Goal: Register for event/course

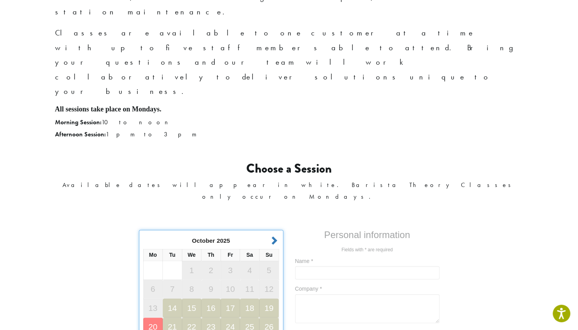
scroll to position [356, 0]
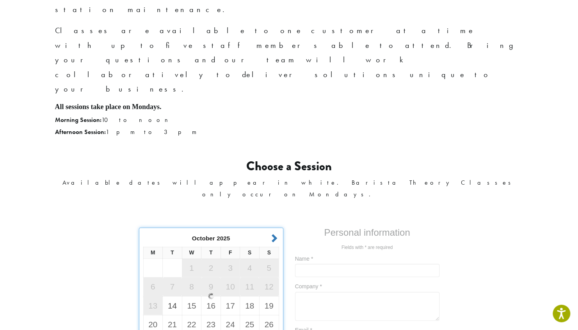
click at [158, 228] on div at bounding box center [211, 296] width 144 height 137
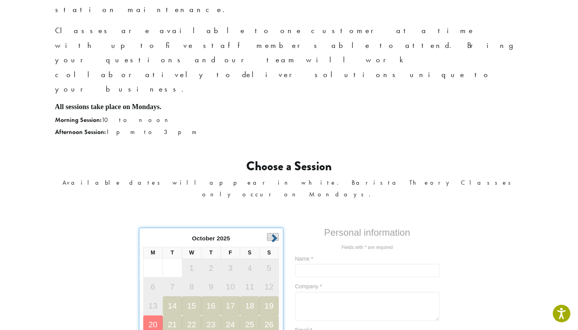
click at [277, 233] on link "Next" at bounding box center [273, 237] width 12 height 8
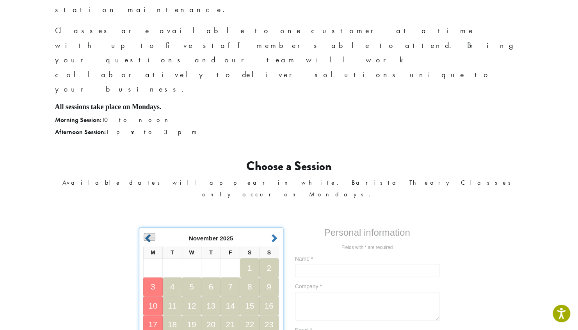
click at [147, 233] on link "Prev" at bounding box center [150, 237] width 12 height 8
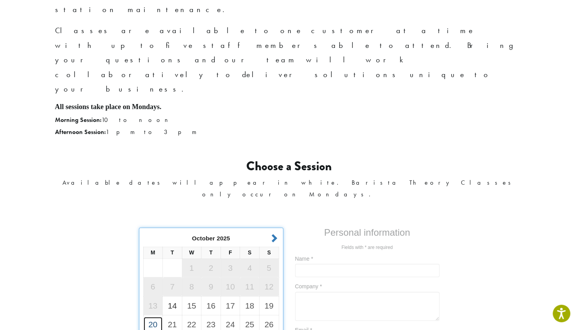
click at [160, 317] on link "20" at bounding box center [153, 325] width 19 height 16
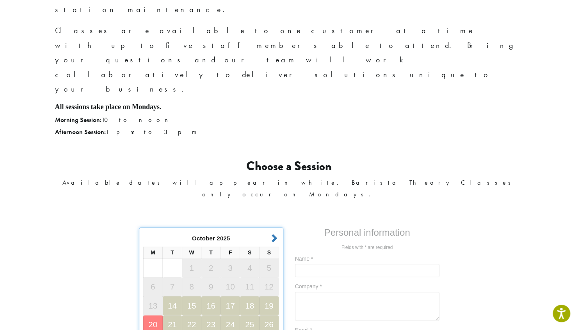
click at [120, 194] on div "Barista Theory Class Everything you need to know to be a successful barista! Th…" at bounding box center [289, 259] width 578 height 1122
click at [274, 233] on link "Next" at bounding box center [273, 237] width 12 height 8
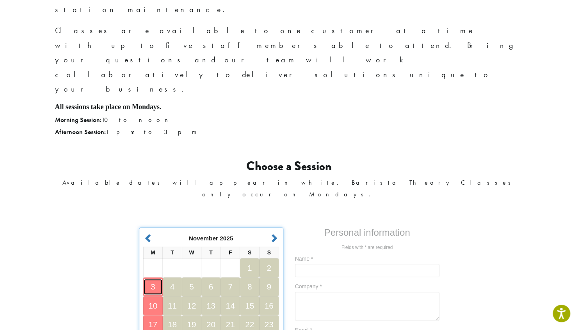
click at [154, 279] on link "3" at bounding box center [153, 287] width 19 height 16
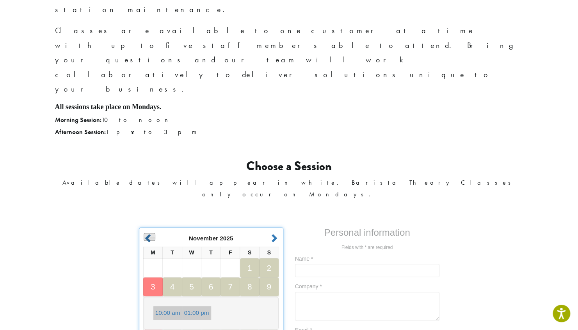
click at [147, 233] on link "Prev" at bounding box center [150, 237] width 12 height 8
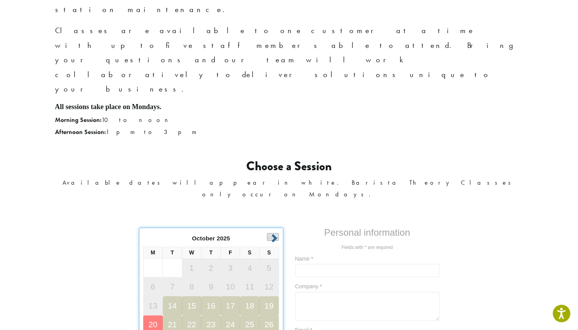
click at [272, 233] on link "Next" at bounding box center [273, 237] width 12 height 8
